Goal: Complete application form

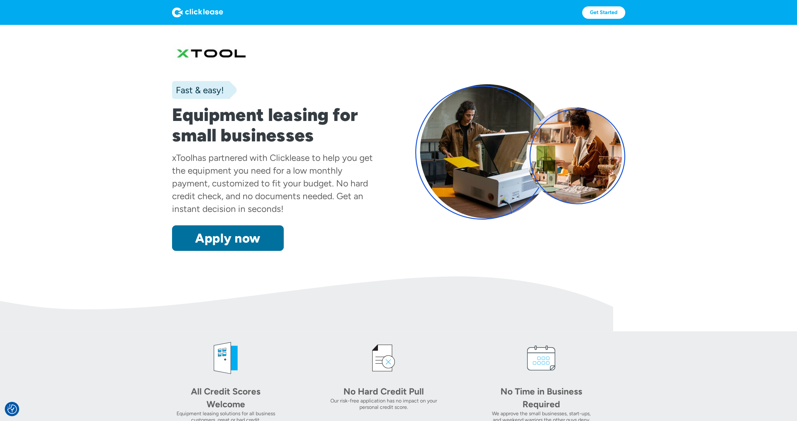
click at [221, 240] on link "Apply now" at bounding box center [228, 238] width 112 height 26
